Goal: Information Seeking & Learning: Learn about a topic

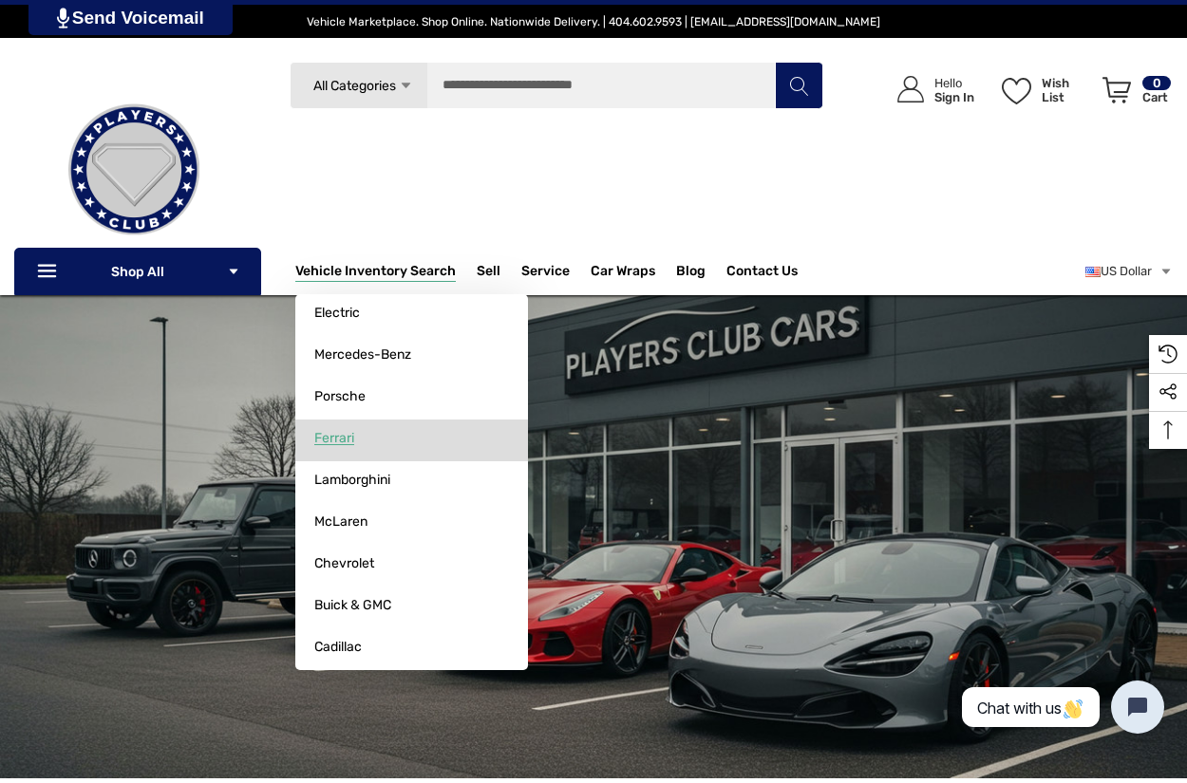
click at [327, 435] on span "Ferrari" at bounding box center [334, 438] width 40 height 17
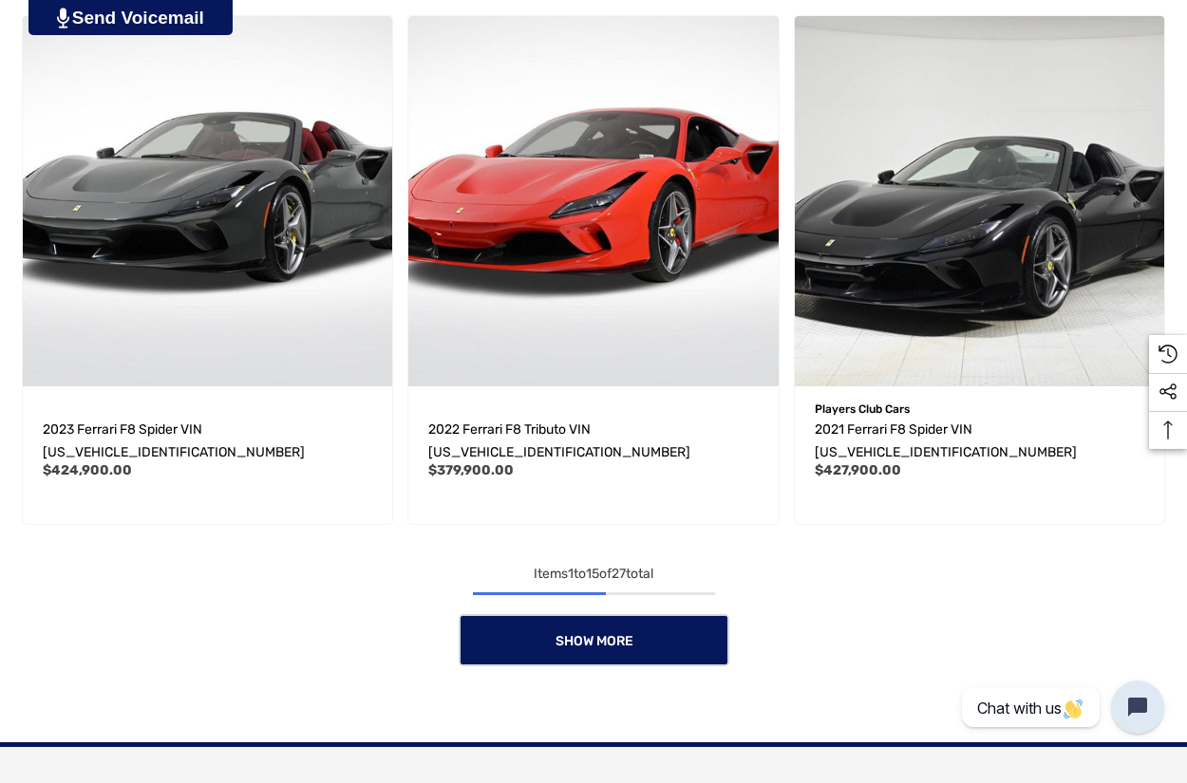
scroll to position [2752, 2]
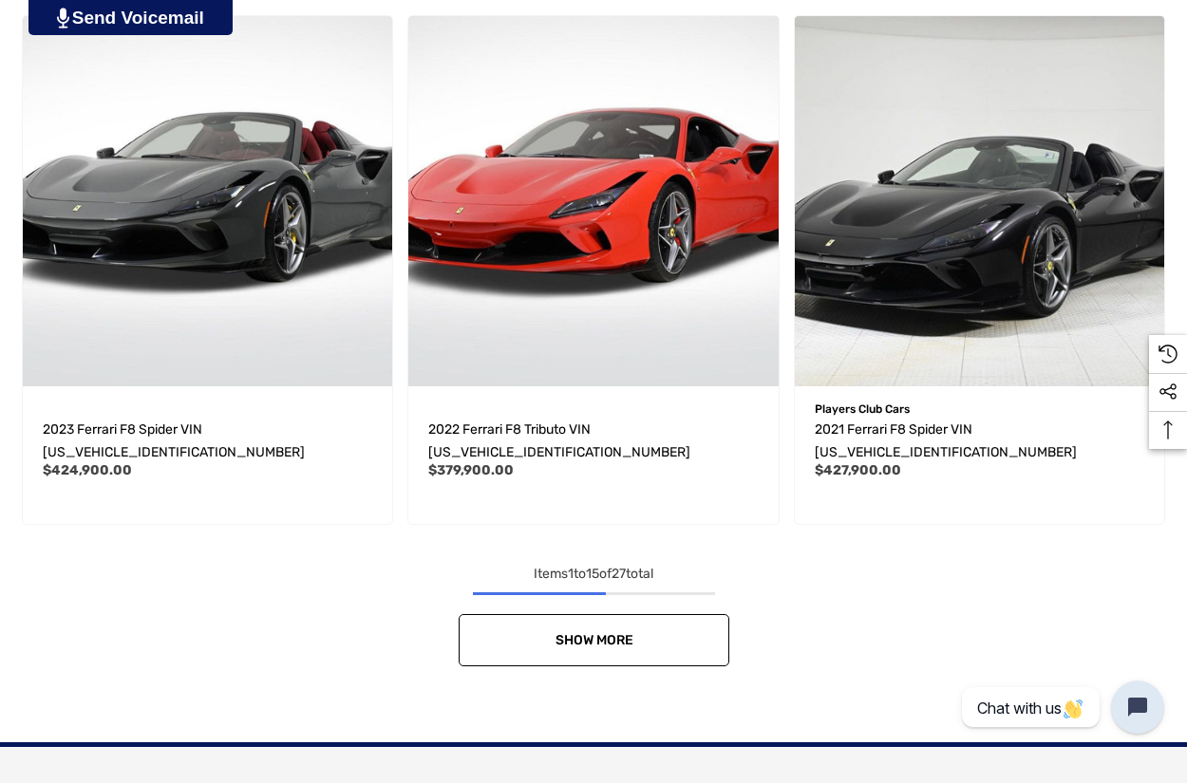
click at [585, 632] on span "Show More" at bounding box center [593, 640] width 78 height 16
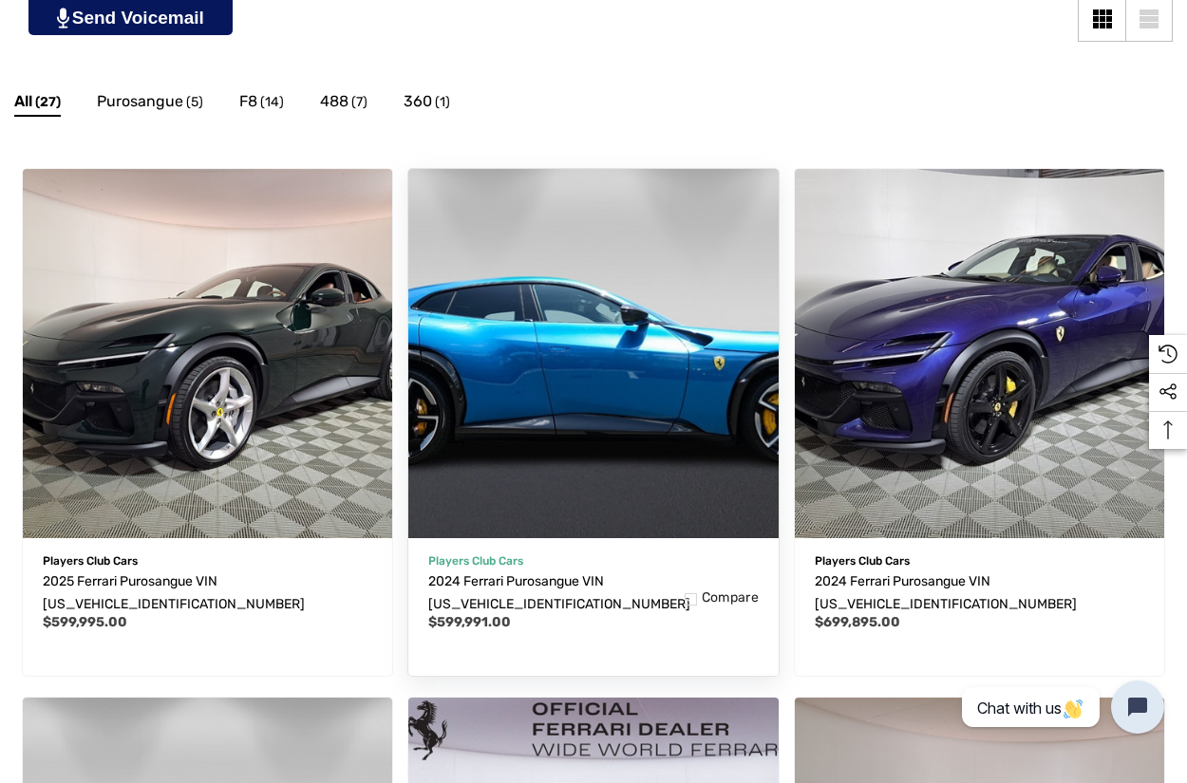
scroll to position [512, 0]
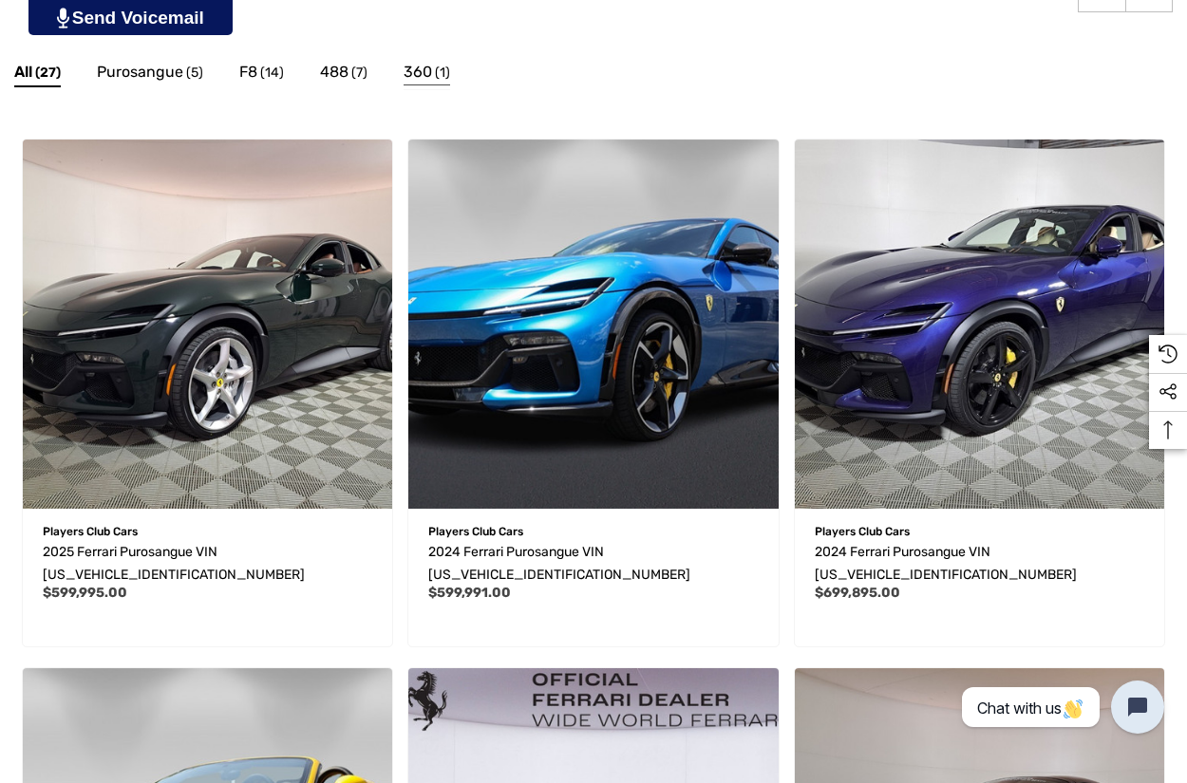
click at [427, 66] on span "360" at bounding box center [417, 72] width 28 height 25
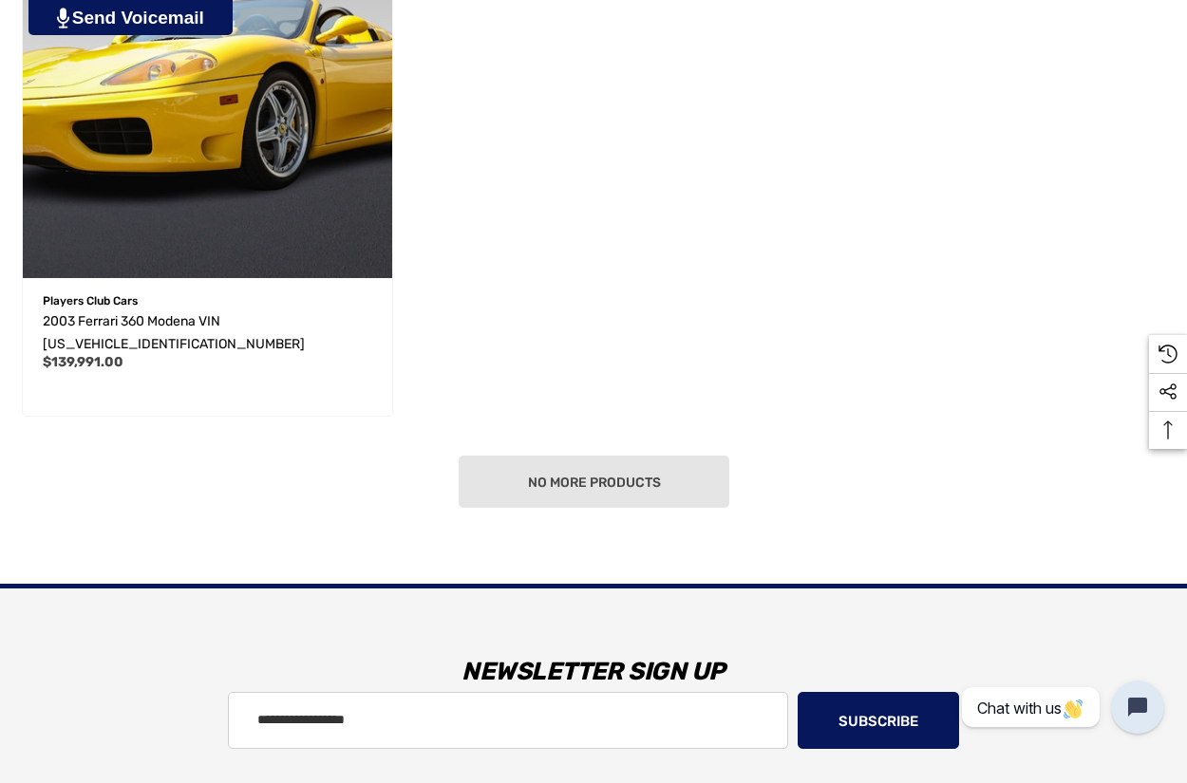
scroll to position [672, 0]
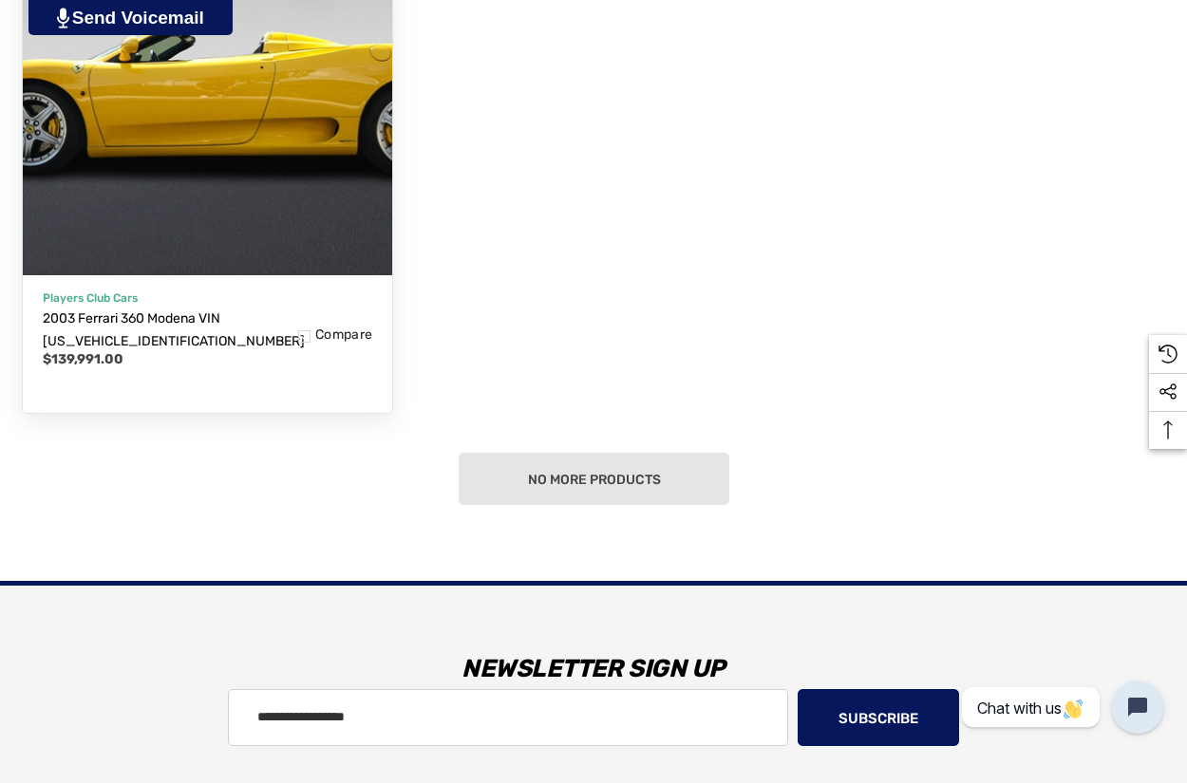
click at [243, 150] on img "2003 Ferrari 360 Modena VIN ZFFYT53A030133990,$139,991.00\a" at bounding box center [207, 90] width 407 height 407
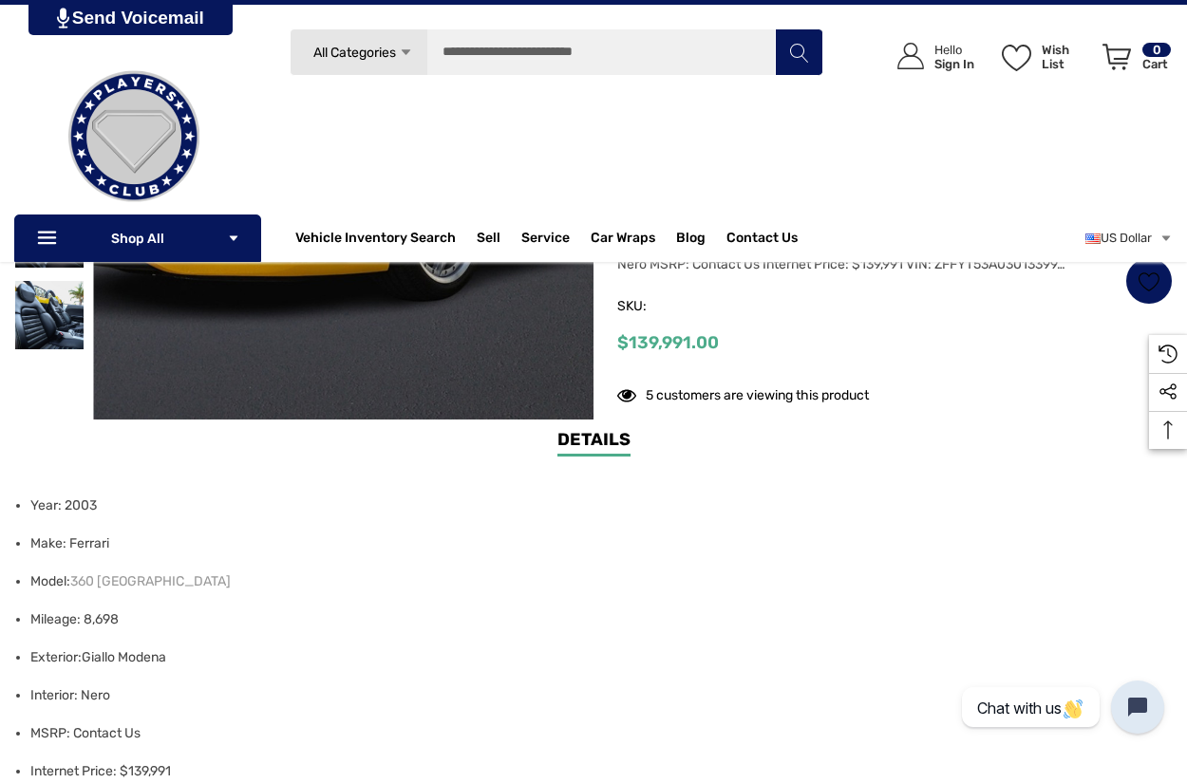
scroll to position [12, 0]
